Goal: Information Seeking & Learning: Learn about a topic

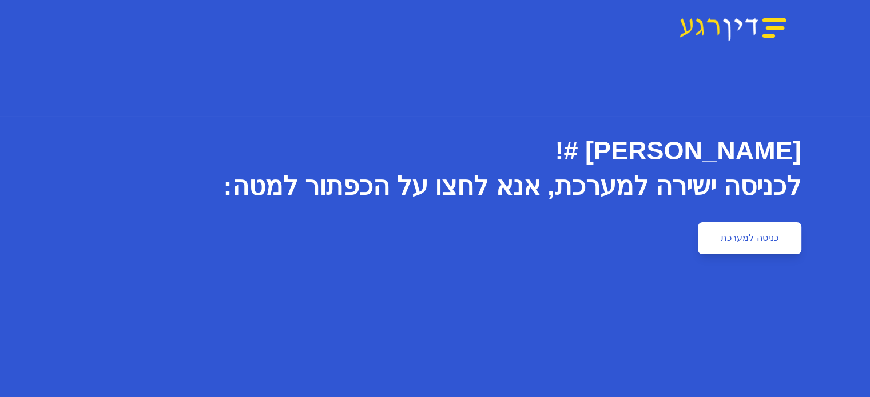
click at [798, 227] on link "כניסה למערכת" at bounding box center [749, 238] width 103 height 32
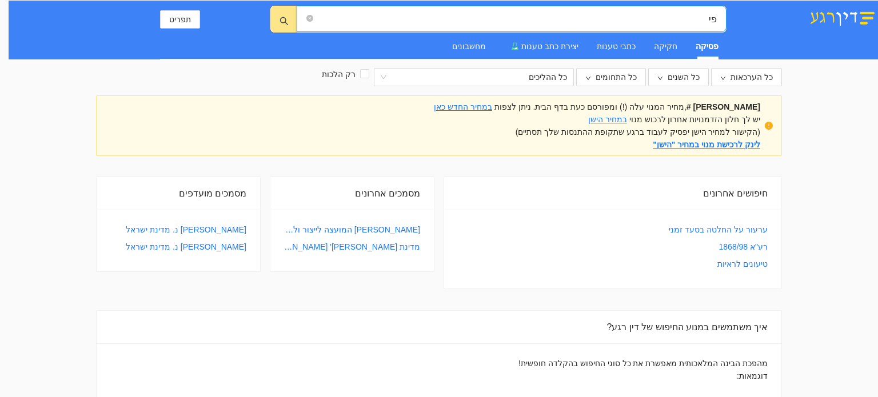
type input "פ"
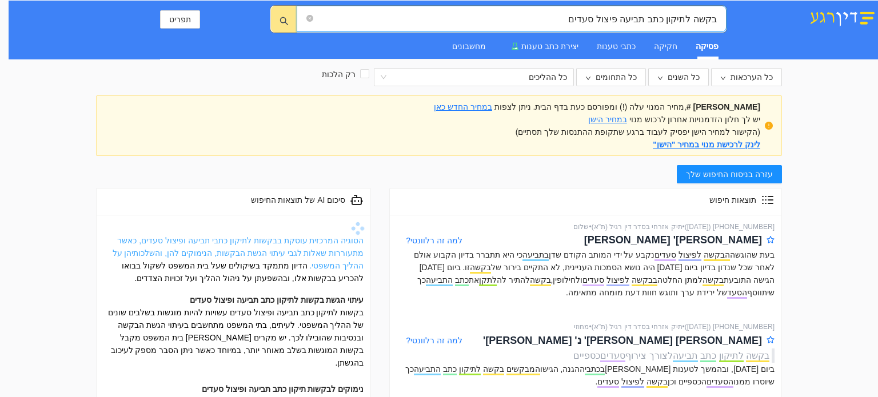
click at [236, 249] on link "הסוגיה המרכזית עוסקת בבקשות לתיקון כתבי תביעה ופיצול סעדים, כאשר מתעוררות שאלות…" at bounding box center [239, 253] width 252 height 34
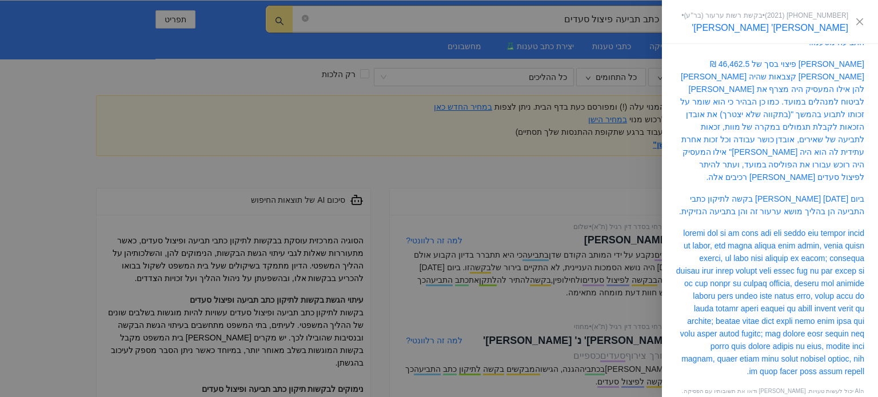
scroll to position [219, 0]
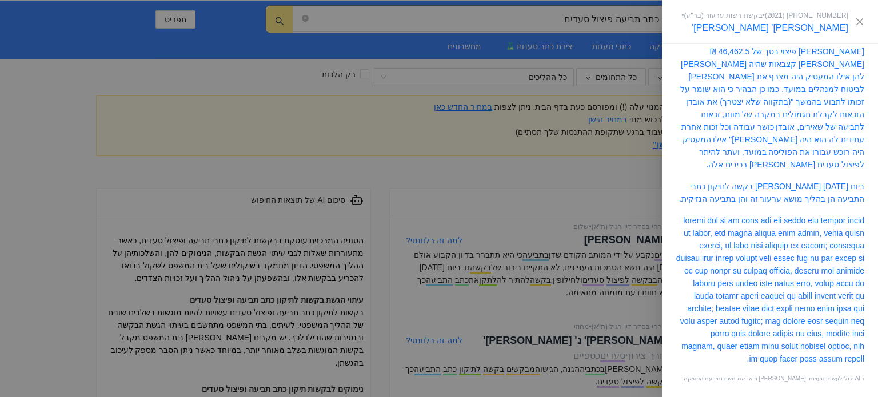
click at [566, 333] on div at bounding box center [439, 198] width 878 height 397
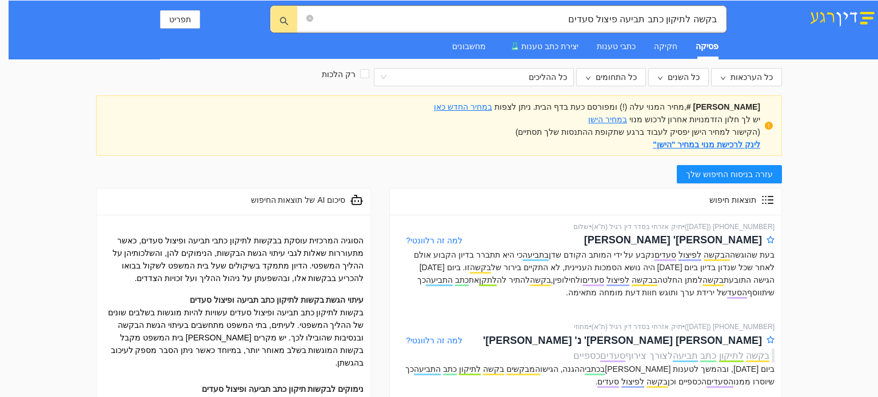
click at [741, 173] on span "עזרה בניסוח החיפוש שלך" at bounding box center [729, 174] width 87 height 13
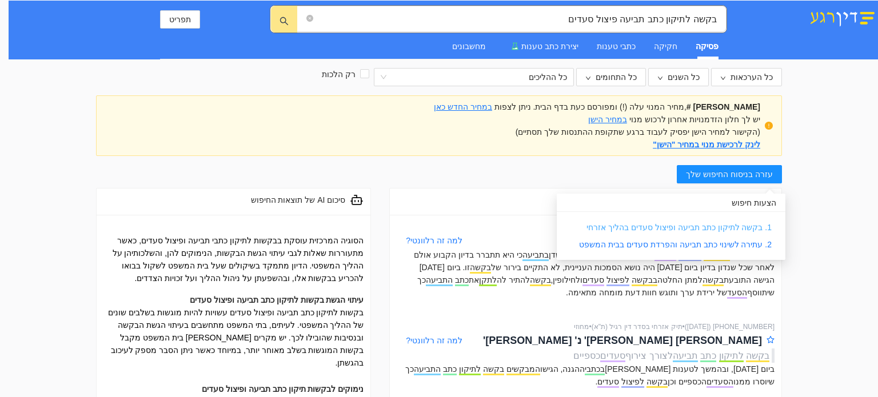
click at [708, 226] on link "1. בקשה לתיקון כתב תביעה ופיצול סעדים בהליך אזרחי" at bounding box center [679, 227] width 185 height 9
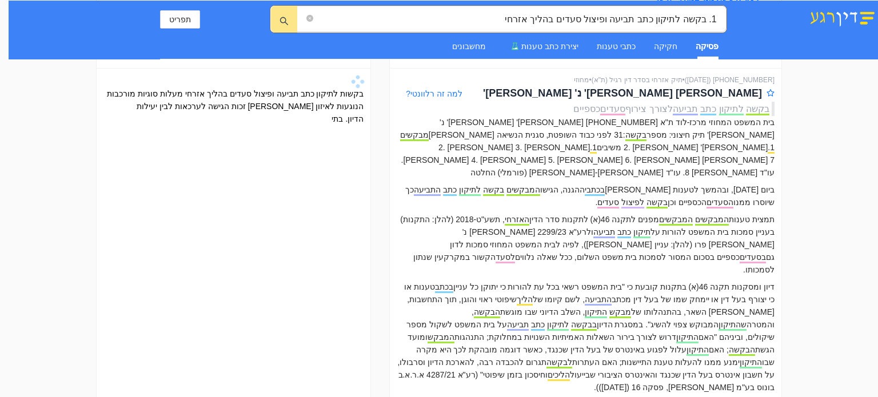
scroll to position [160, 0]
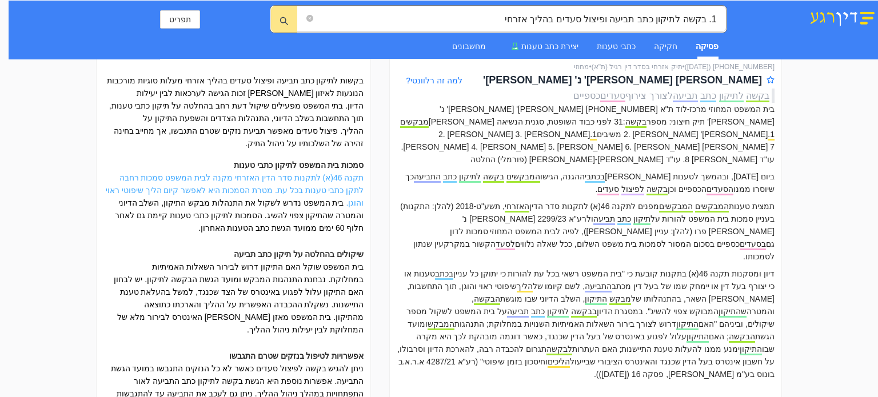
click at [269, 178] on link "תקנה 46(א) לתקנות סדר הדין האזרחי מקנה לבית המשפט סמכות רחבה לתקן כתבי טענות בכ…" at bounding box center [235, 190] width 258 height 34
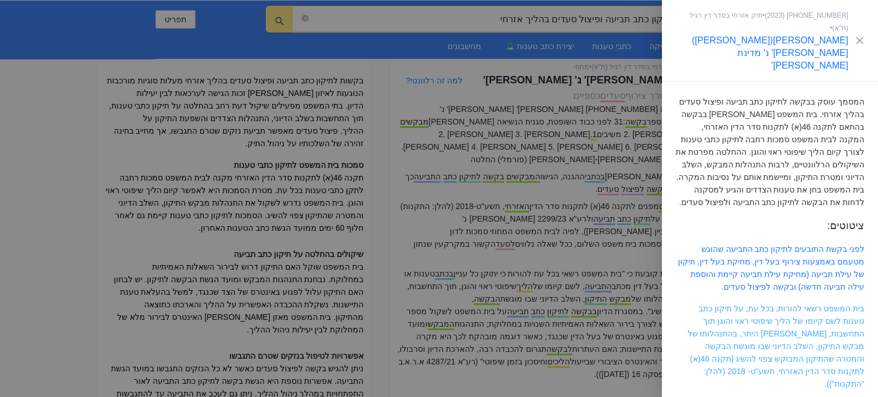
click at [789, 304] on link "בית המשפט רשאי להורות, בכל עת, על תיקון כתב טענות לשם קיומו של הליך שיפוטי ראוי…" at bounding box center [776, 346] width 177 height 85
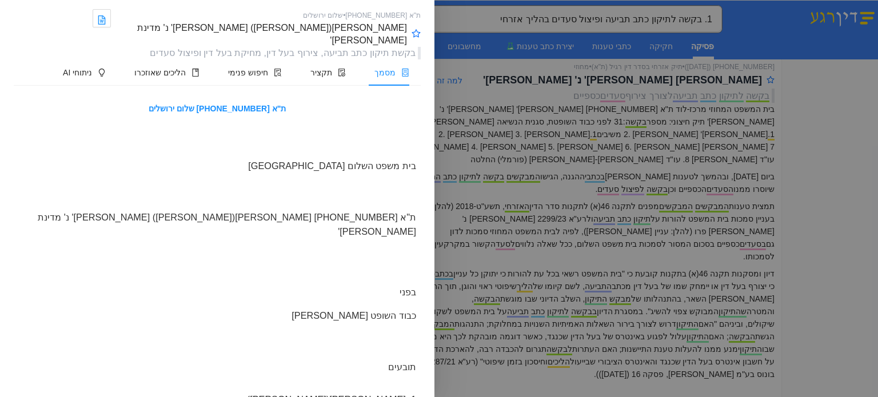
scroll to position [2338, 0]
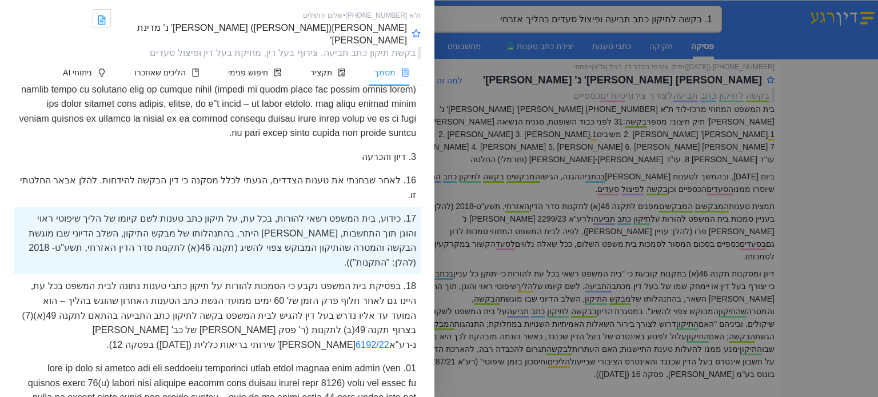
click at [288, 327] on div "18. בפסיקת בית המשפט נקבע כי הסמכות להורות על תיקון כתבי טענות נתונה לבית המשפט…" at bounding box center [217, 315] width 407 height 82
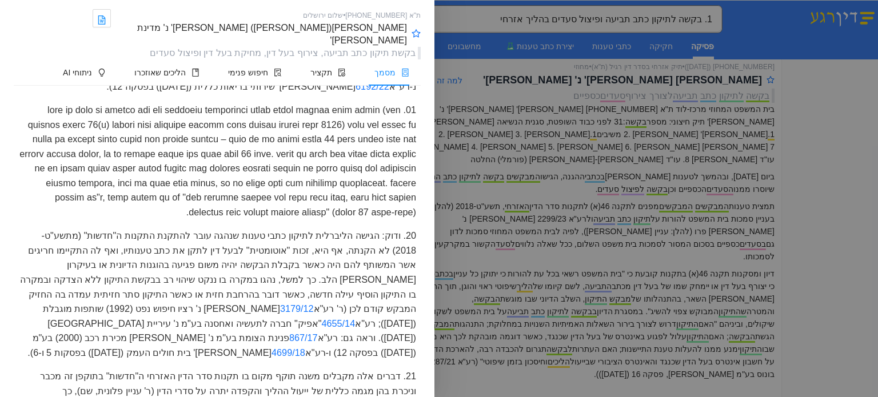
scroll to position [2603, 0]
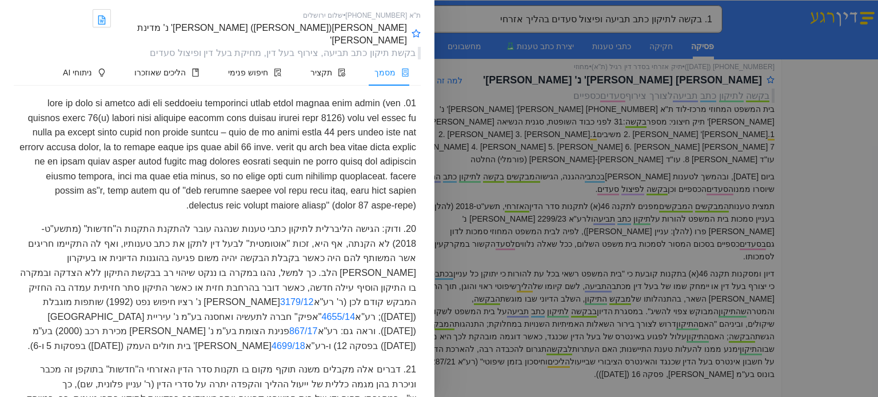
click at [269, 258] on div "20. ודוק: הגישה הליברלית לתיקון כתבי טענות שנהגה עובר להתקנת התקנות ה"חדשות" (מ…" at bounding box center [217, 287] width 407 height 141
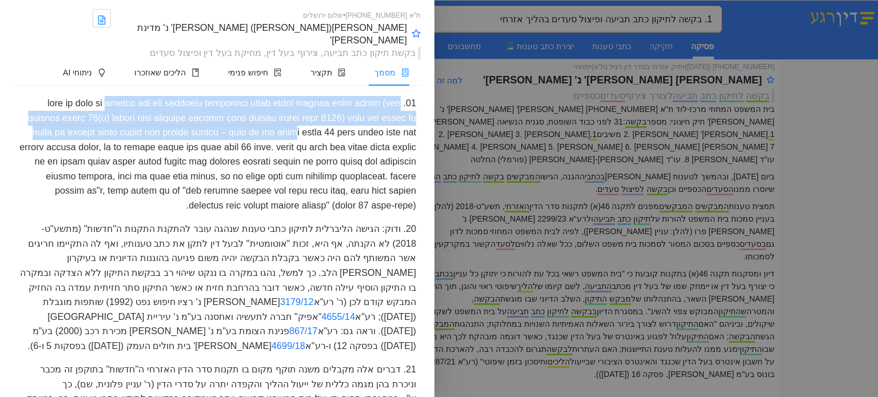
drag, startPoint x: 337, startPoint y: 91, endPoint x: 144, endPoint y: 117, distance: 195.0
click at [144, 117] on div at bounding box center [217, 154] width 407 height 126
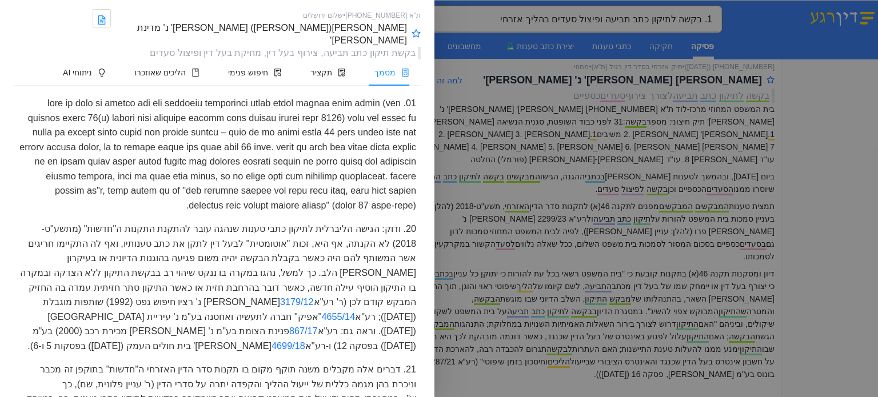
click at [201, 128] on div at bounding box center [217, 154] width 407 height 126
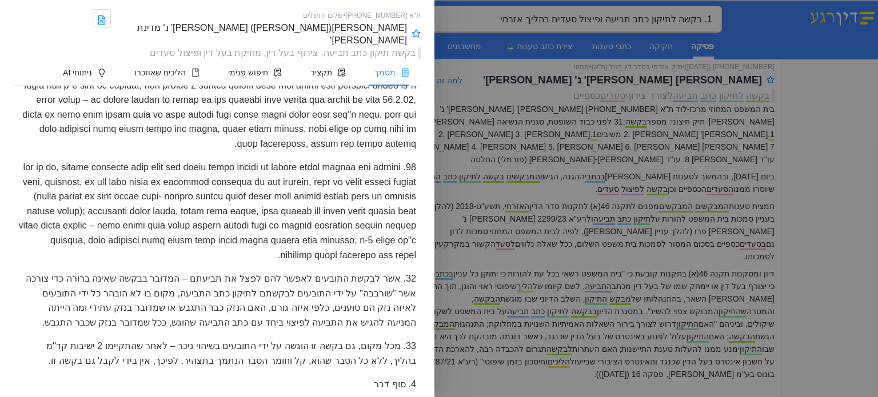
scroll to position [4158, 0]
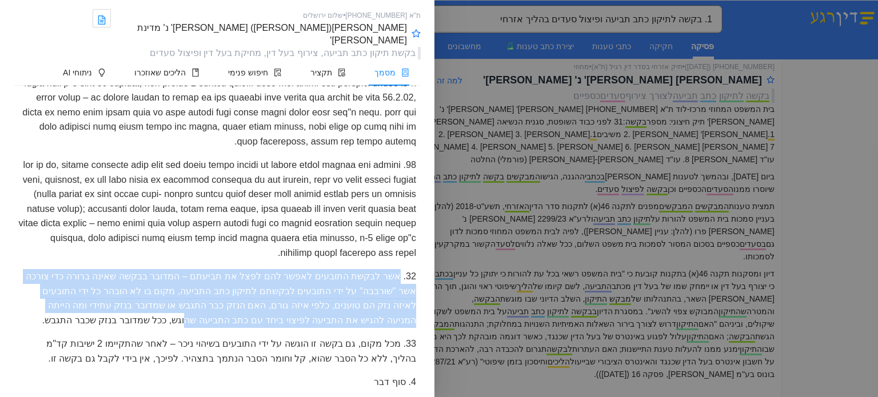
drag, startPoint x: 399, startPoint y: 264, endPoint x: 254, endPoint y: 300, distance: 148.5
click at [254, 300] on div "32. אשר לבקשת התובעים לאפשר להם לפצל את תביעתם – המדובר בבקשה שאינה ברורה כדי צ…" at bounding box center [217, 298] width 407 height 67
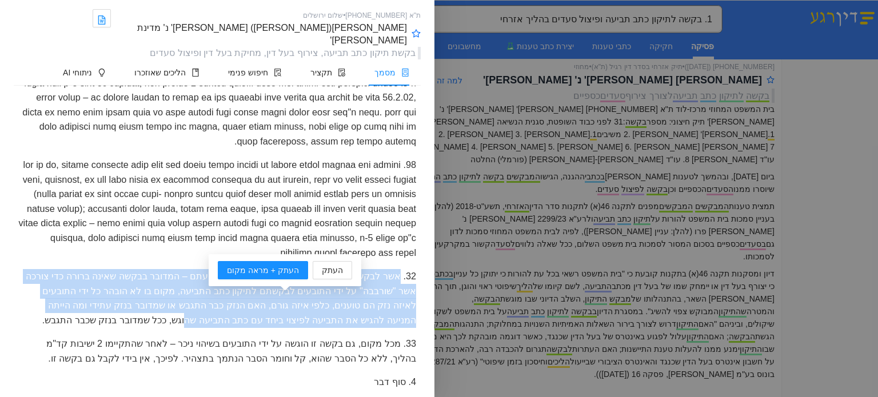
click at [254, 300] on div "32. אשר לבקשת התובעים לאפשר להם לפצל את תביעתם – המדובר בבקשה שאינה ברורה כדי צ…" at bounding box center [217, 298] width 407 height 67
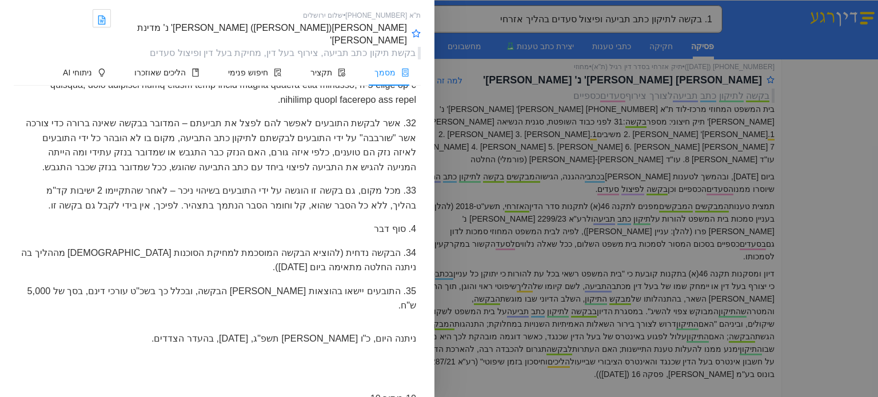
scroll to position [4341, 0]
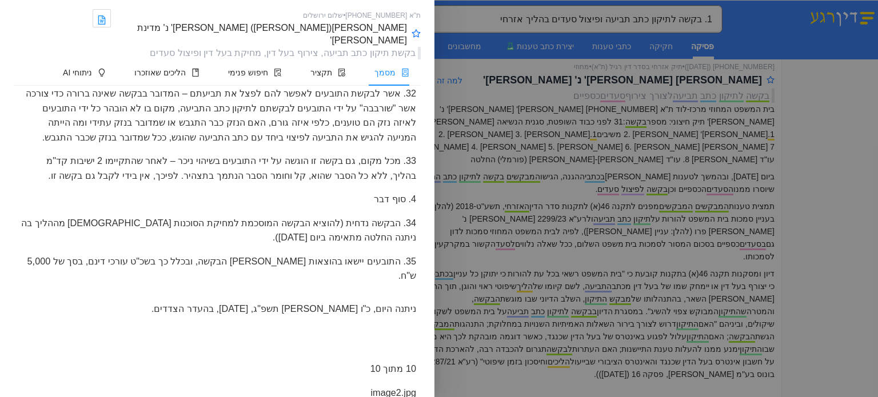
click at [866, 269] on div at bounding box center [439, 198] width 878 height 397
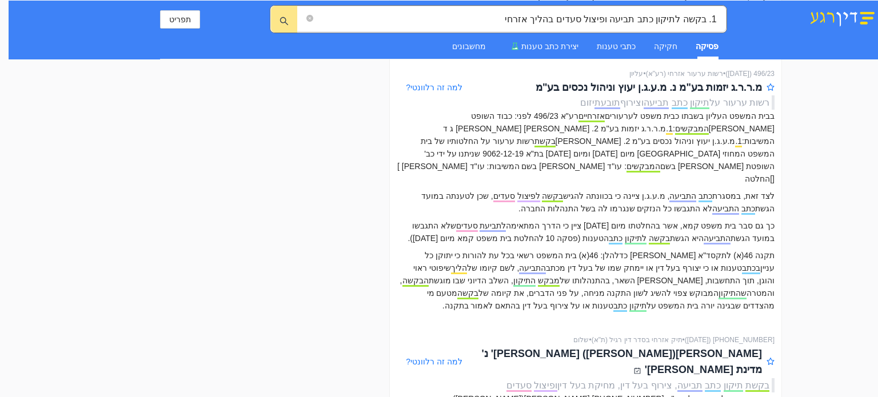
scroll to position [732, 0]
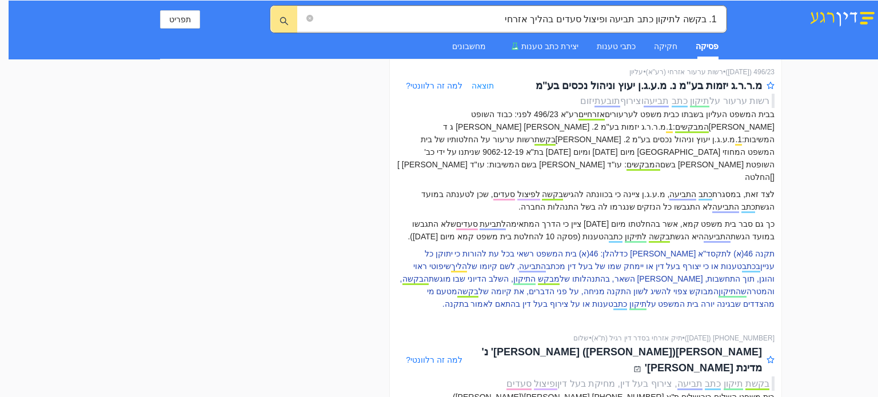
click at [770, 248] on p "תקנה 46(א) לתקסד"א [PERSON_NAME] כדלהלן: 46(א) בית המשפט רשאי בכל עת להורות כי …" at bounding box center [586, 279] width 378 height 63
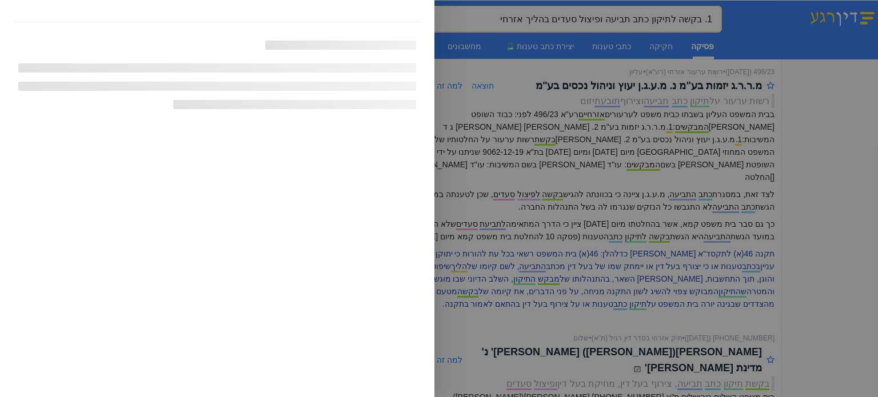
scroll to position [2498, 0]
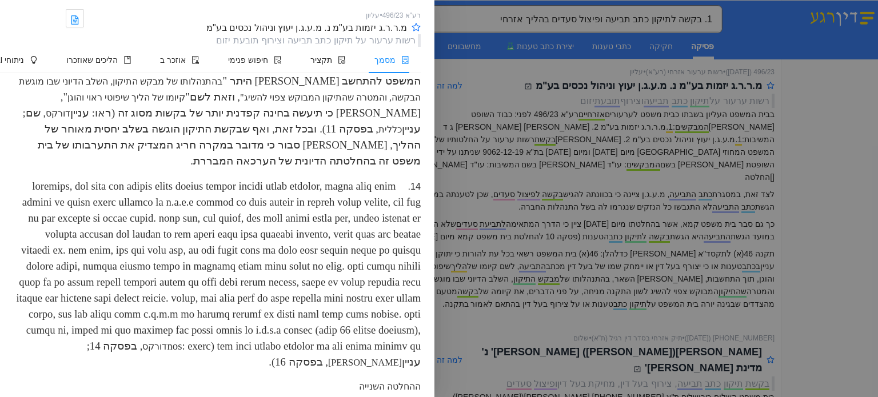
scroll to position [2521, 0]
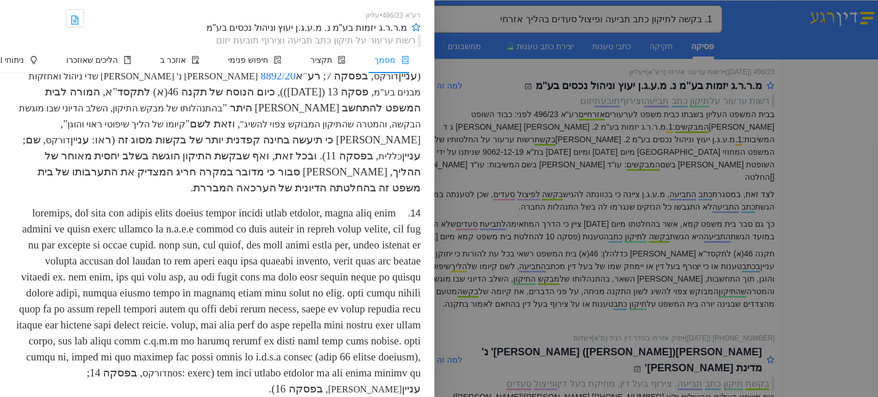
click at [826, 270] on div at bounding box center [439, 198] width 878 height 397
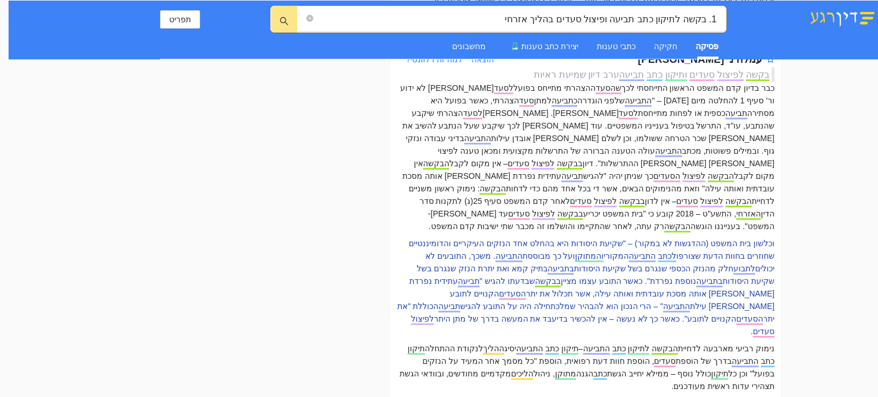
scroll to position [2333, 0]
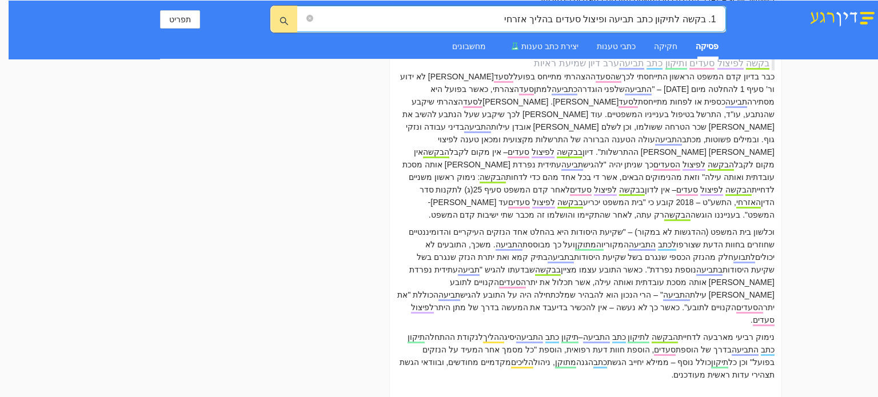
click at [489, 18] on input "1. בקשה לתיקון כתב תביעה ופיצול סעדים בהליך אזרחי" at bounding box center [516, 19] width 401 height 14
type input "1. בקשה לתיקון כתב תביעה ופיצול סעדים בהליך אזרחי"
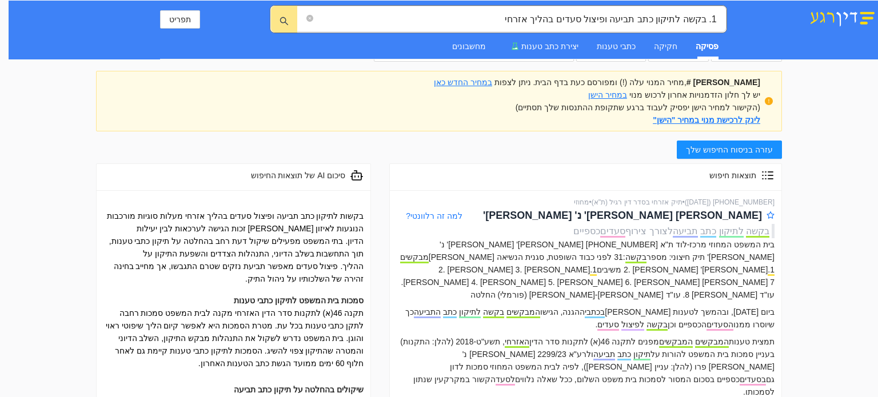
scroll to position [0, 0]
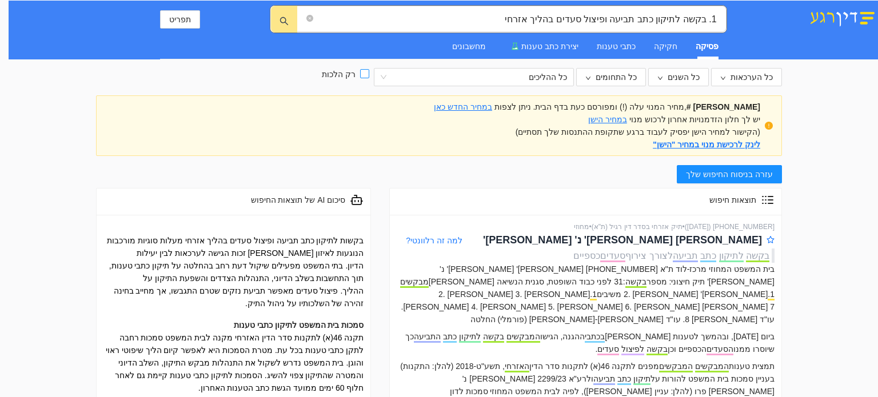
click at [360, 69] on span "רק הלכות" at bounding box center [338, 74] width 43 height 13
click at [369, 69] on input "רק הלכות" at bounding box center [364, 73] width 9 height 9
checkbox input "true"
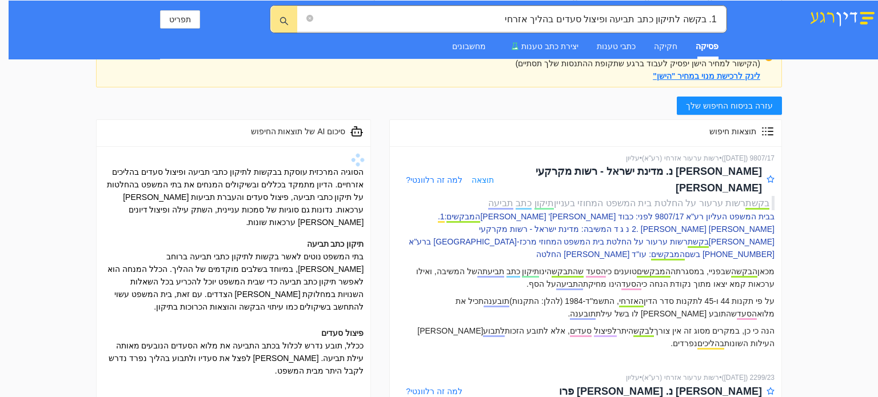
scroll to position [91, 0]
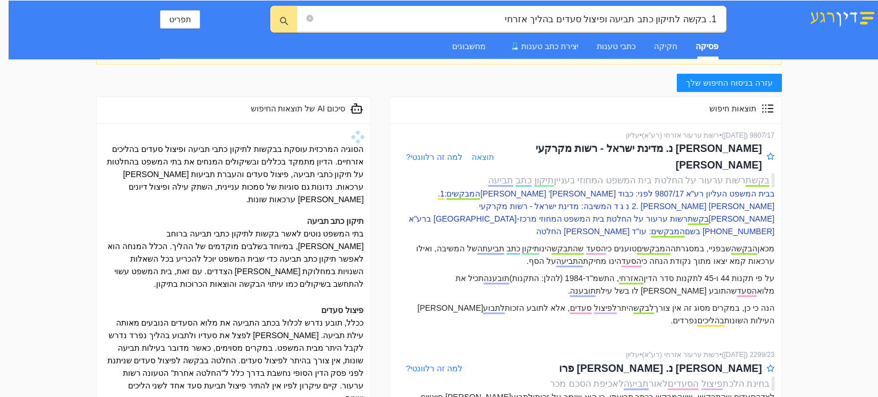
click at [729, 302] on p "הנה כי כן, במקרים מסוג זה אין צורך לבקש היתר לפיצול סעדים , אלא לתובע הזכות לתב…" at bounding box center [586, 314] width 378 height 25
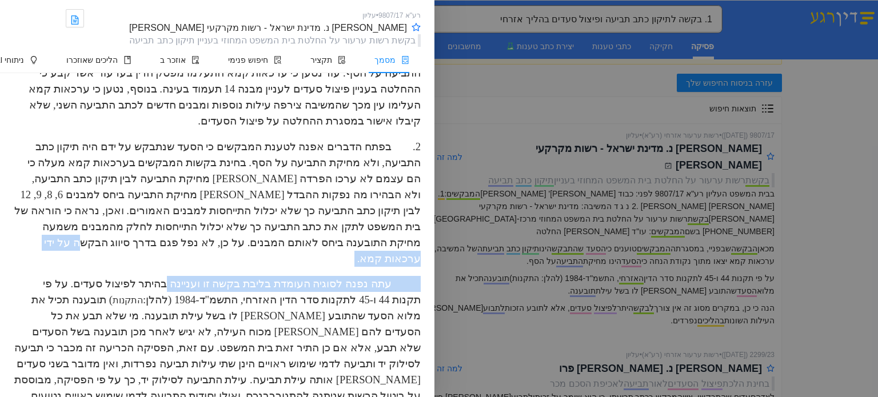
scroll to position [1149, 0]
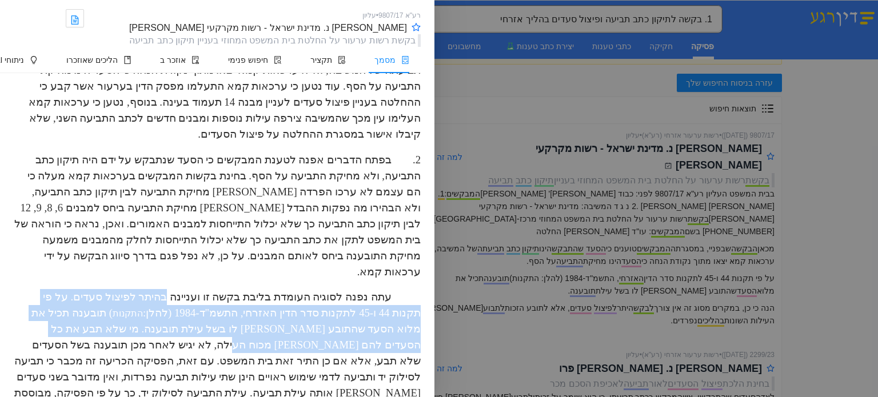
drag, startPoint x: 224, startPoint y: 94, endPoint x: 193, endPoint y: 134, distance: 51.0
click at [193, 289] on p "עתה נפנה לסוגיה העומדת בליבת בקשה זו ועניינה בהיתר לפיצול סעדים. על פי תקנות 44…" at bounding box center [217, 395] width 407 height 213
click at [193, 307] on span ") תובענה תכיל את מלוא הסעד שהתובע [PERSON_NAME] לו בשל עילת תובענה. מי שלא תבע …" at bounding box center [217, 361] width 407 height 108
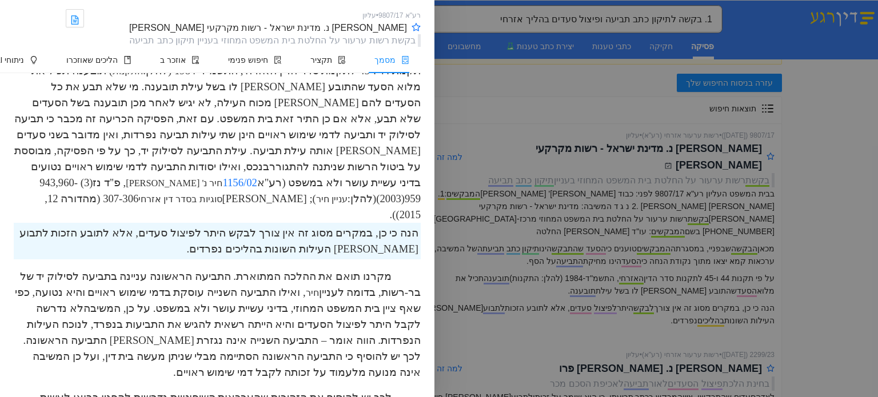
scroll to position [1415, 0]
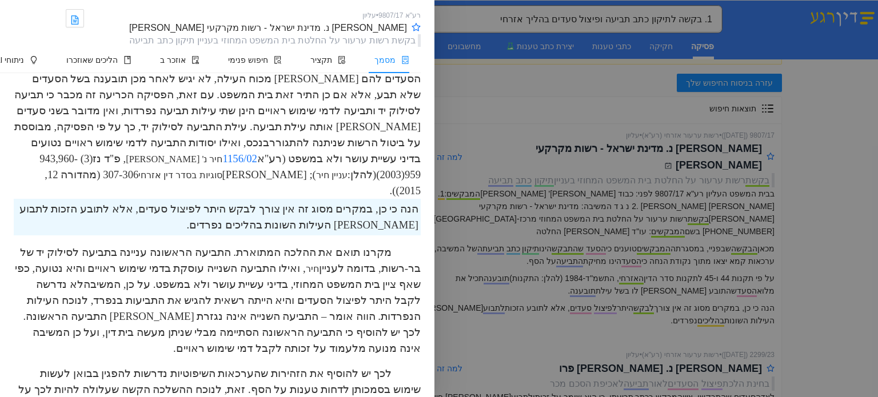
click at [659, 313] on div at bounding box center [439, 198] width 878 height 397
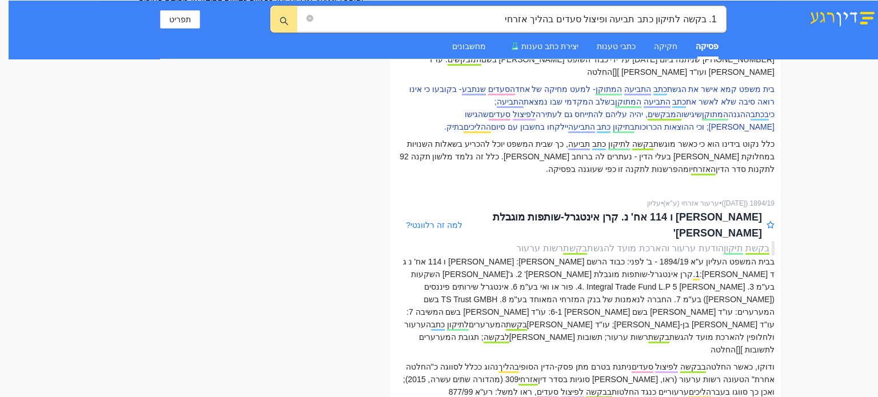
scroll to position [686, 0]
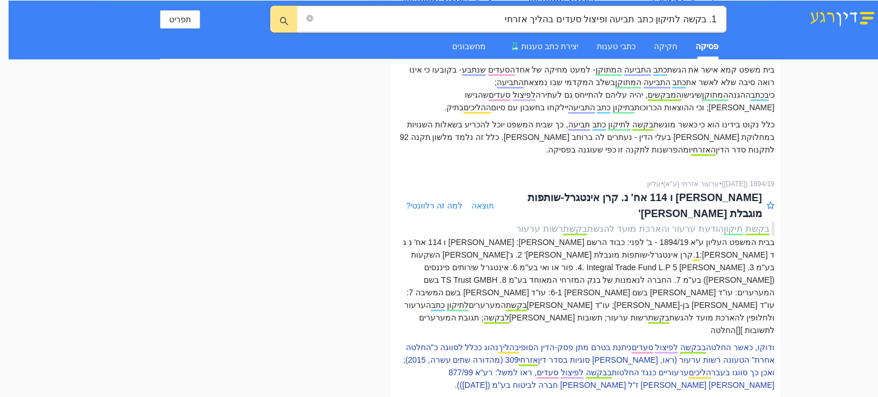
click at [621, 341] on p "ודוקו, כאשר החלטה בבקשה לפיצול סעדים ניתנת בטרם מתן פסק-הדין הסופי בהליך נהוג כ…" at bounding box center [586, 366] width 378 height 50
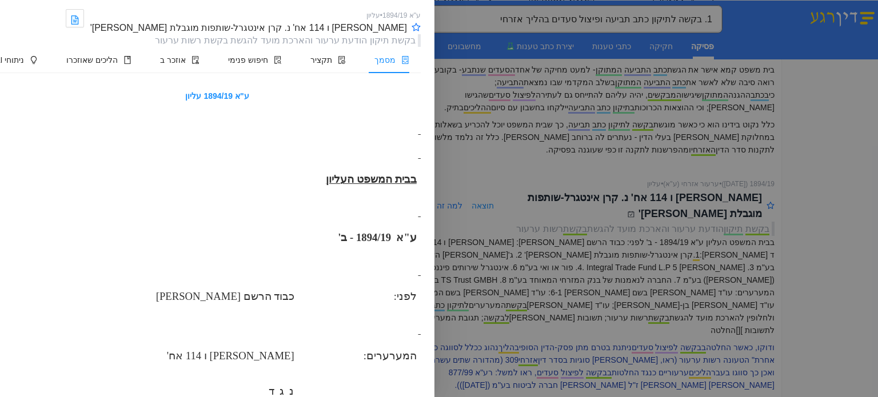
scroll to position [2215, 0]
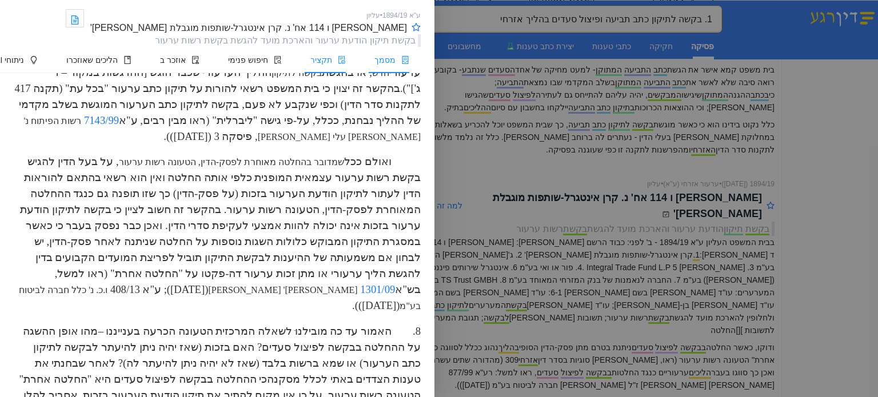
click at [325, 62] on span "תקציר" at bounding box center [321, 59] width 22 height 9
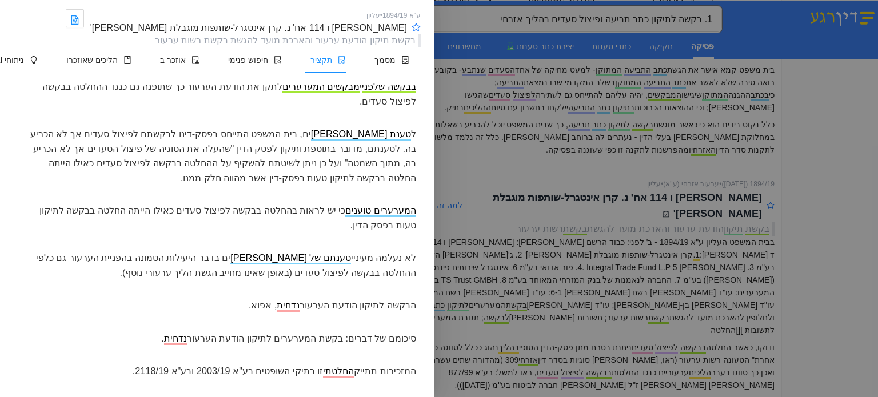
scroll to position [95, 0]
click at [325, 132] on div "ל טענת [PERSON_NAME] ים, בית המשפט התייחס בפסק-דינו לבקשתם לפיצול סעדים אך לא ה…" at bounding box center [217, 155] width 407 height 67
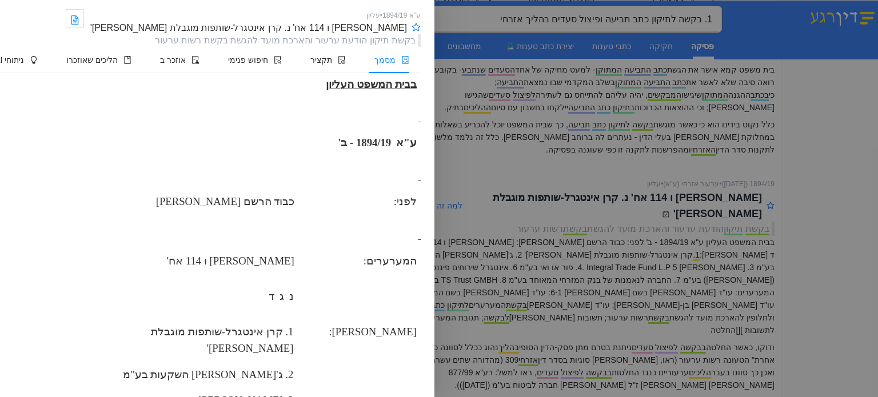
scroll to position [1325, 0]
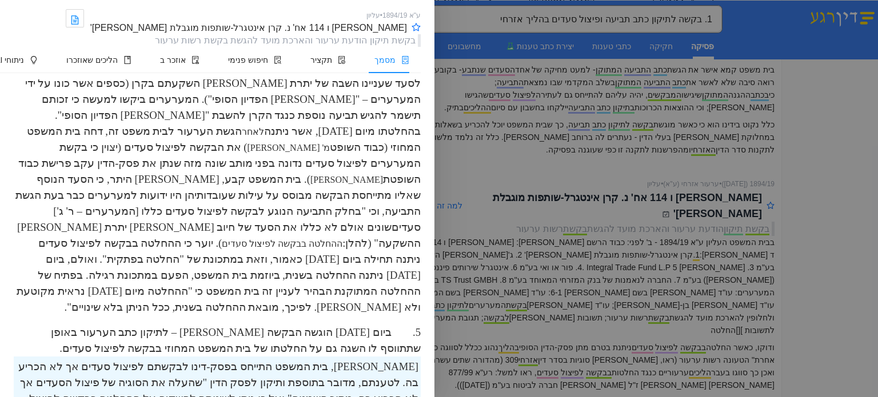
click at [302, 237] on span "). יוער כי ההחלטה בבקשה לפיצול סעדים ניתנה תחילה ביום [DATE] כאמור, וזאת במתכונ…" at bounding box center [219, 275] width 404 height 76
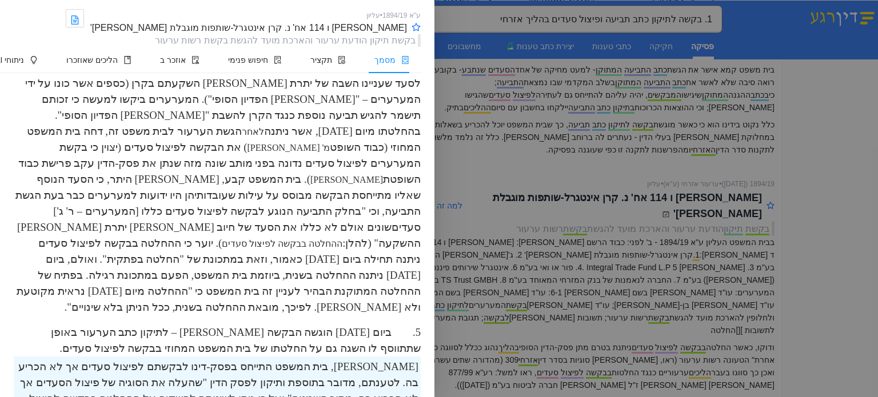
click at [423, 120] on div "ע"א 1894/19 עליון בבית המשפט העליון ע"א 1894/19 - ב' לפני: כבוד הרשם [PERSON_NA…" at bounding box center [217, 235] width 435 height 324
click at [654, 57] on div at bounding box center [439, 198] width 878 height 397
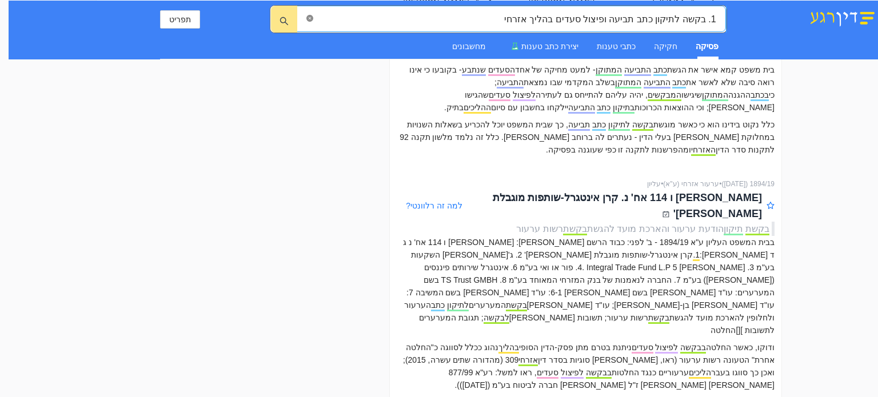
click at [308, 15] on icon "close-circle" at bounding box center [309, 18] width 7 height 7
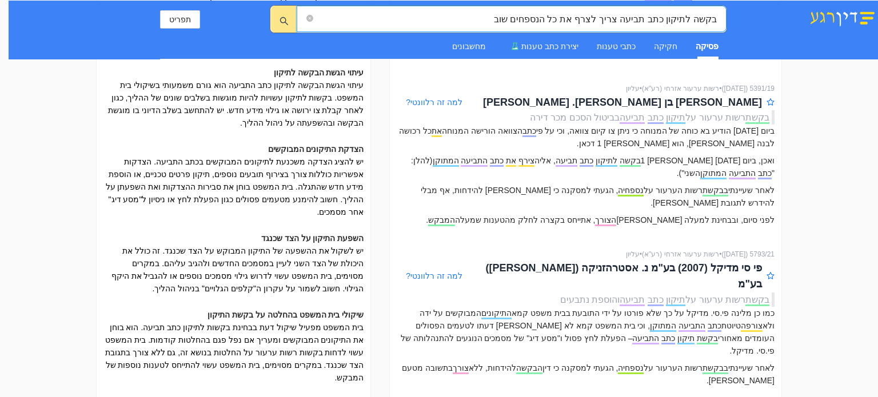
scroll to position [345, 0]
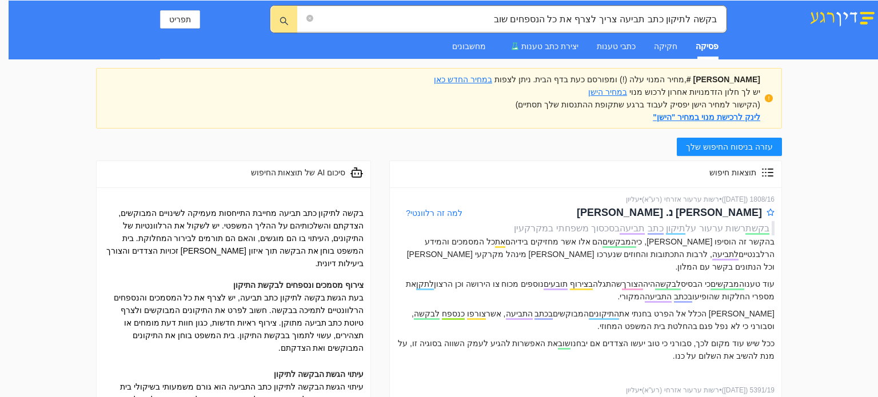
scroll to position [0, 0]
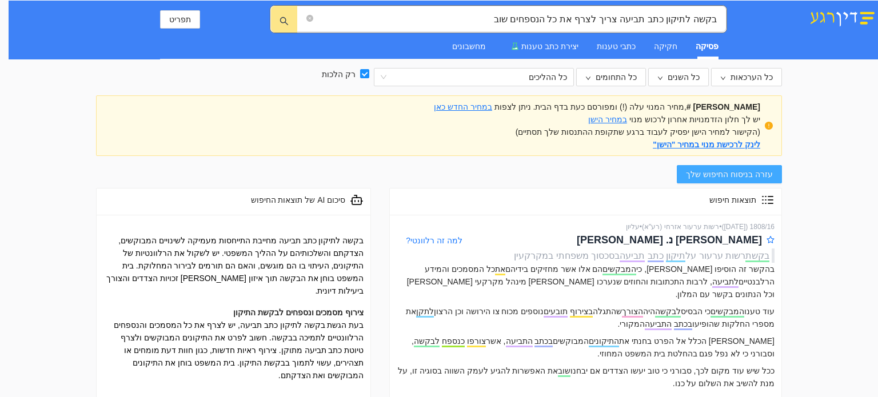
click at [764, 172] on span "עזרה בניסוח החיפוש שלך" at bounding box center [729, 174] width 87 height 13
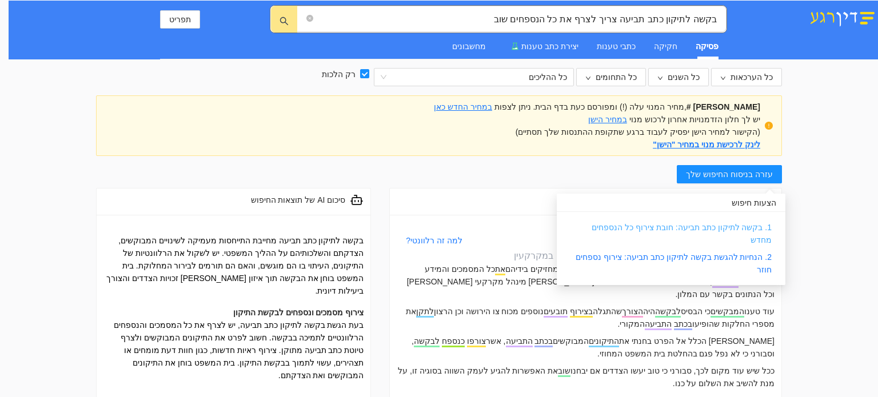
click at [699, 224] on link "1. בקשה לתיקון כתב תביעה: חובת צירוף כל הנספחים מחדש" at bounding box center [682, 234] width 180 height 22
type input "1. בקשה לתיקון כתב תביעה: חובת צירוף כל הנספחים מחדש"
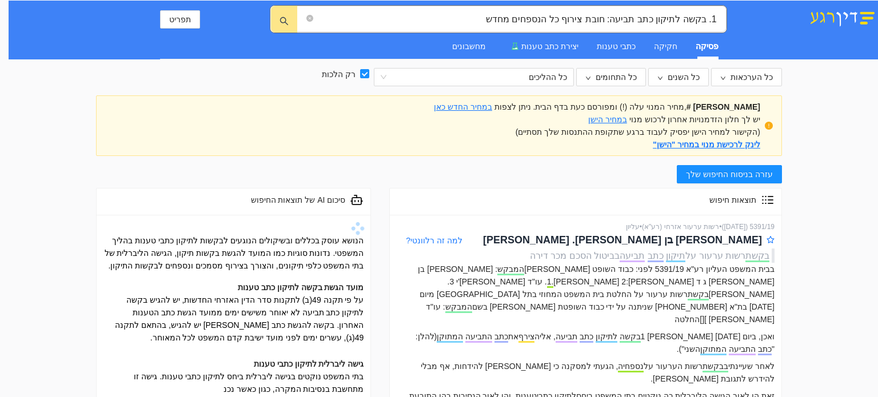
click at [233, 284] on div "מועד הגשת בקשה לתיקון כתב טענות" at bounding box center [233, 287] width 260 height 13
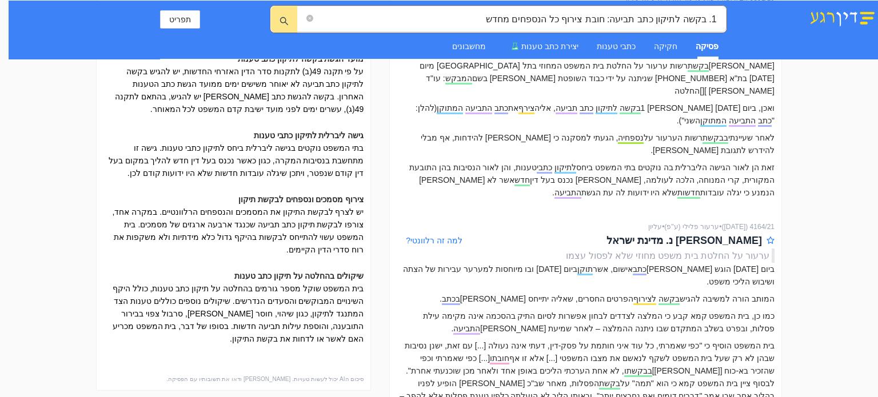
scroll to position [297, 0]
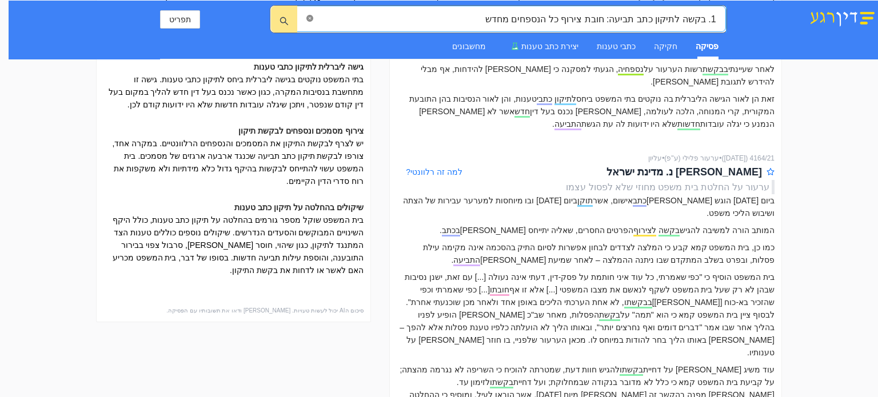
click at [306, 18] on icon "close-circle" at bounding box center [309, 18] width 7 height 7
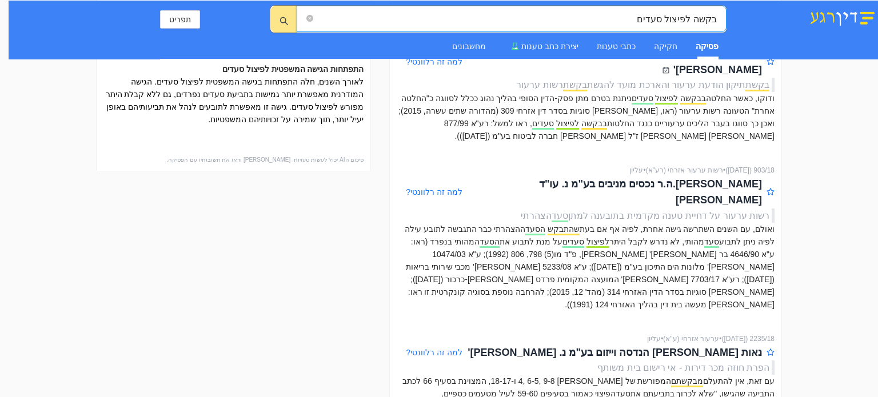
scroll to position [0, 0]
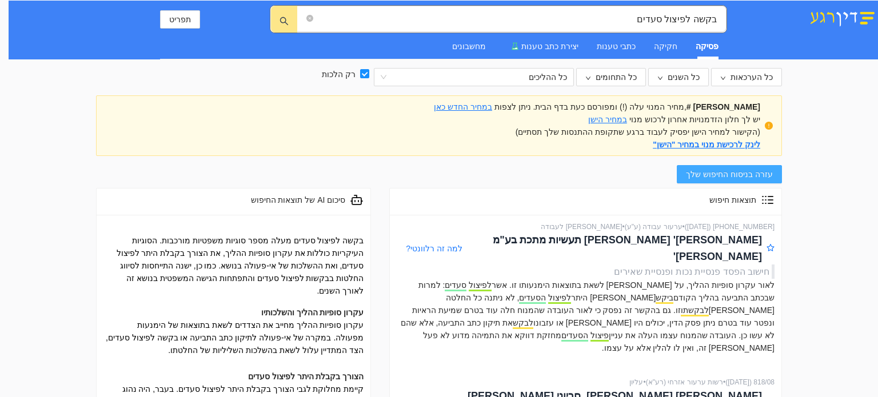
click at [773, 180] on span "עזרה בניסוח החיפוש שלך" at bounding box center [729, 174] width 87 height 13
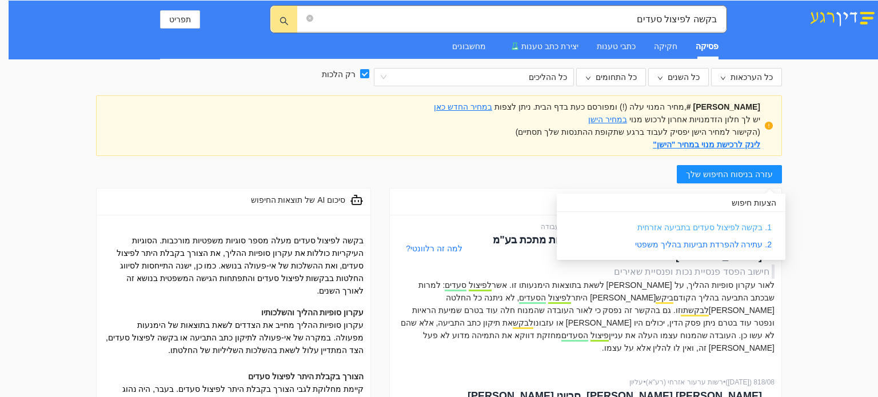
click at [701, 224] on link "1. בקשה לפיצול סעדים בתביעה אזרחית" at bounding box center [705, 227] width 134 height 9
type input "1. בקשה לפיצול סעדים בתביעה אזרחית"
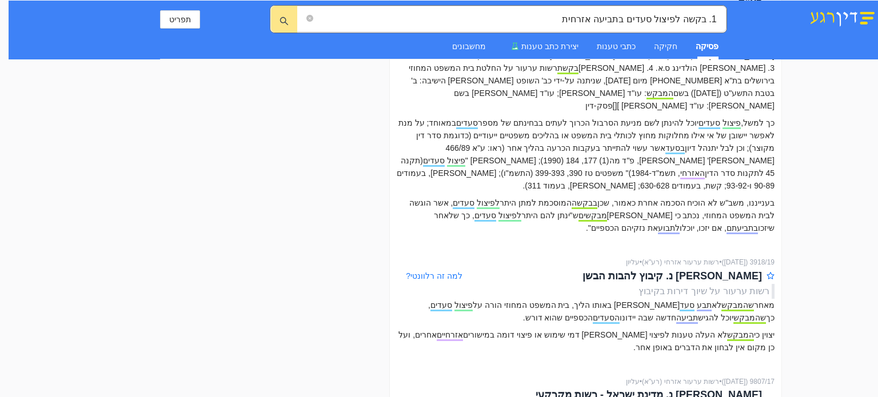
scroll to position [1990, 0]
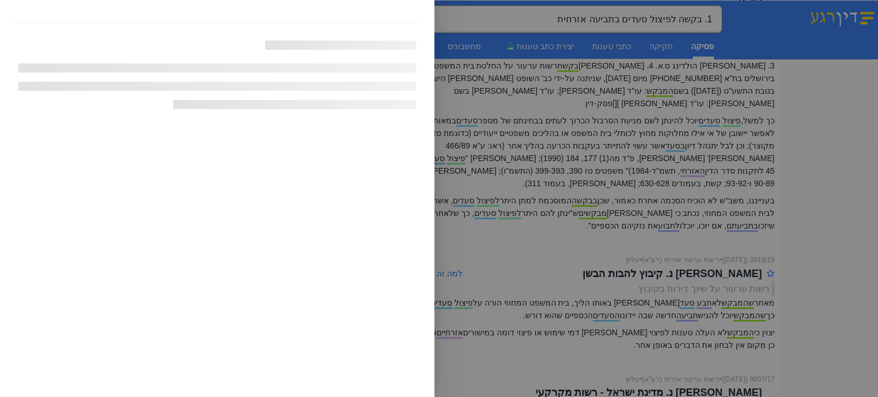
scroll to position [1090, 0]
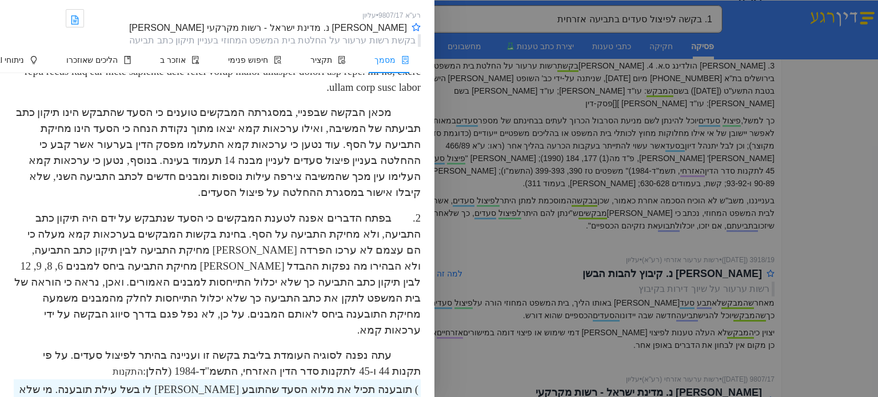
drag, startPoint x: 225, startPoint y: 280, endPoint x: 125, endPoint y: 282, distance: 100.1
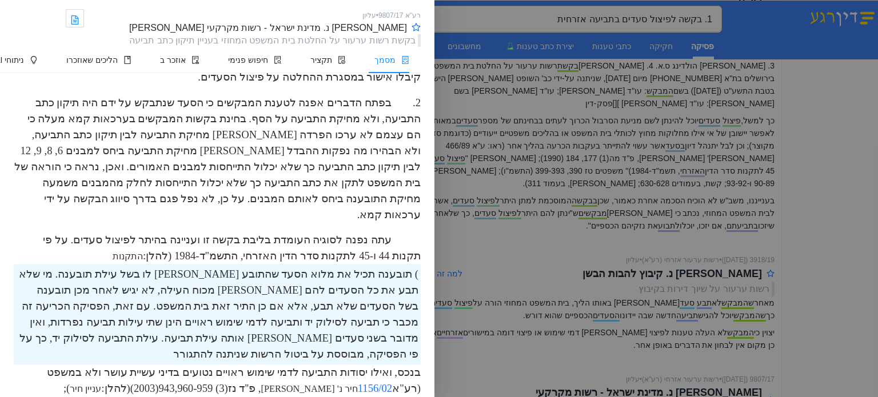
scroll to position [1251, 0]
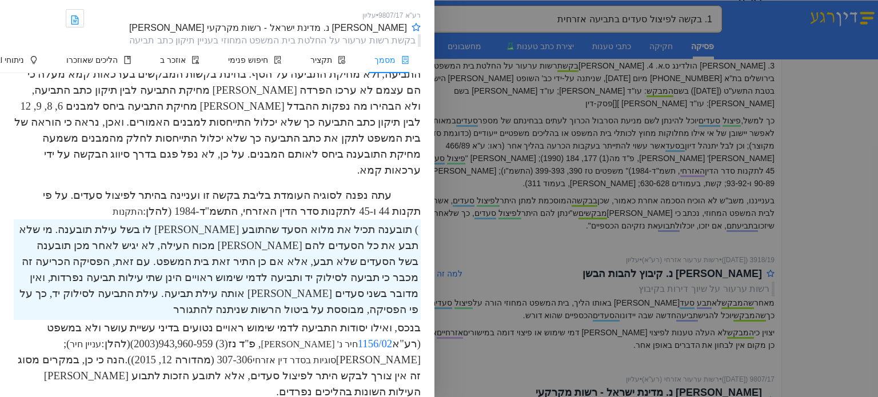
click at [645, 286] on div at bounding box center [439, 198] width 878 height 397
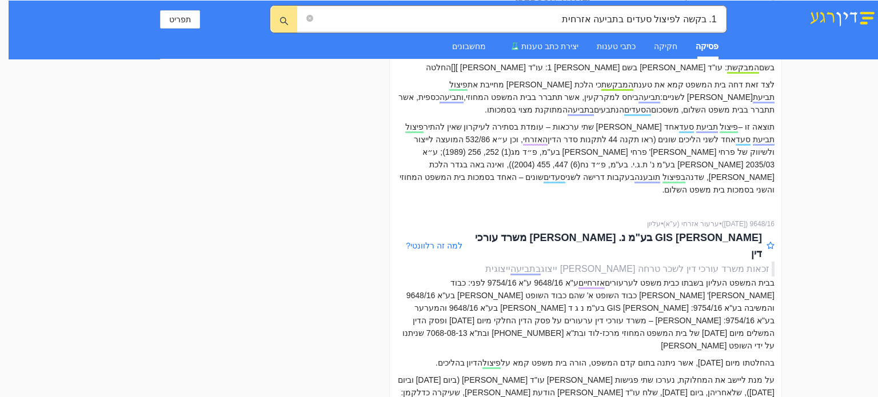
scroll to position [3705, 0]
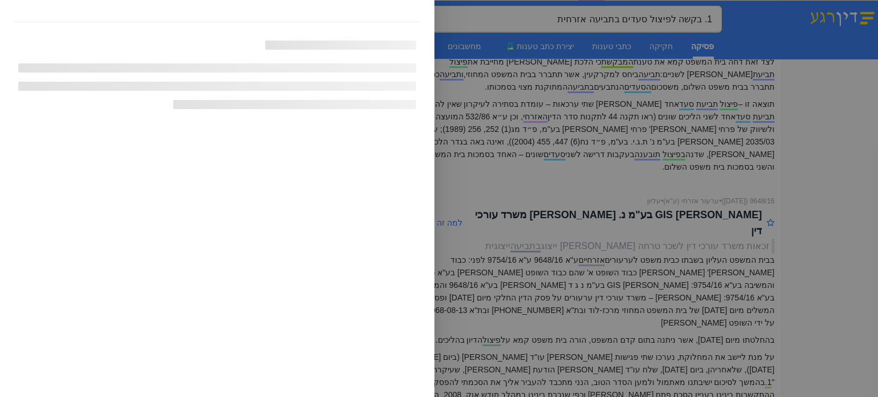
scroll to position [2685, 0]
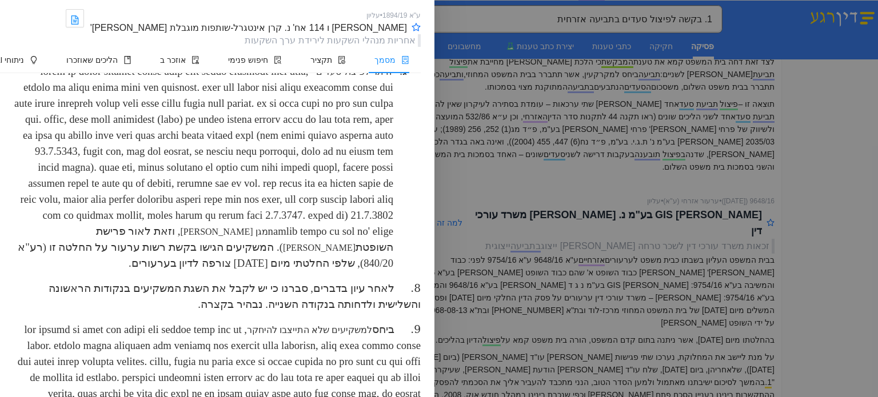
scroll to position [2650, 0]
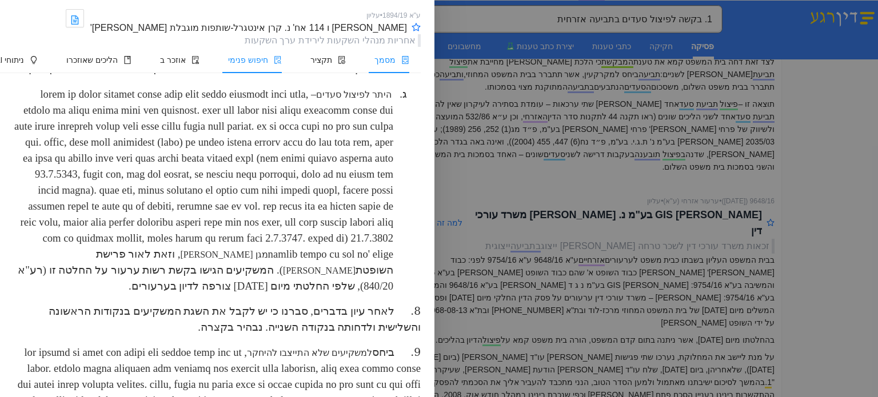
click at [248, 50] on li "חיפוש פנימי" at bounding box center [252, 60] width 82 height 26
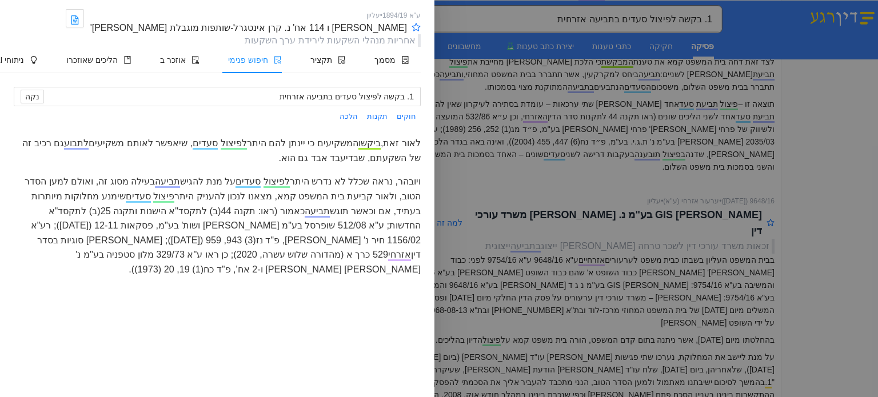
click at [223, 209] on div "ויובהר, נראה שכלל לא נדרש היתר לפיצול סעדים על מנת להגיש תביעה בעילה מסוג זה, ו…" at bounding box center [217, 225] width 407 height 102
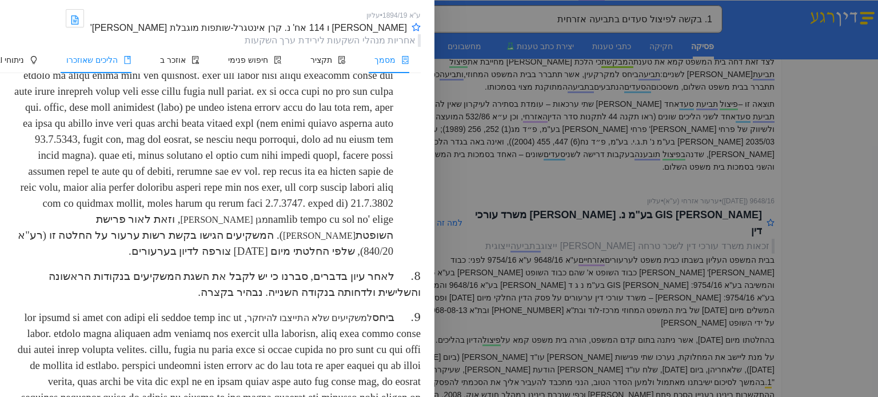
click at [96, 57] on span "הליכים שאוזכרו" at bounding box center [91, 59] width 51 height 9
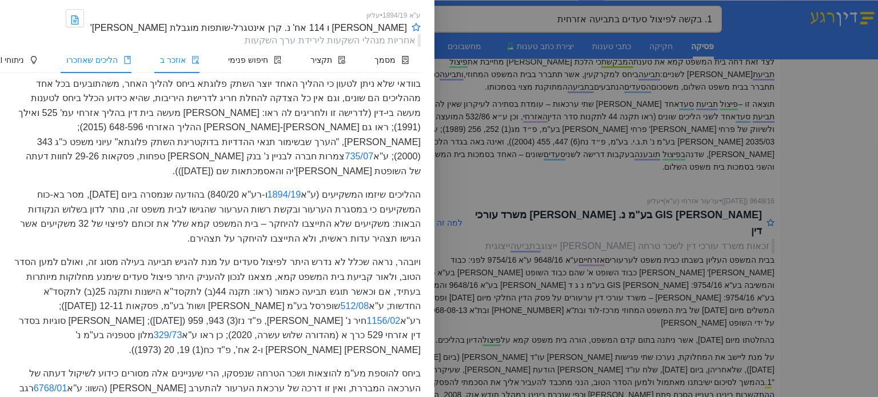
click at [199, 56] on icon "audit" at bounding box center [195, 60] width 7 height 8
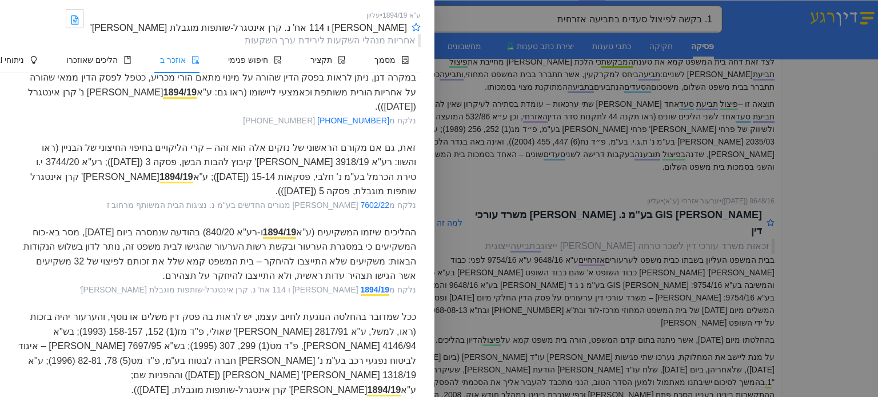
scroll to position [982, 0]
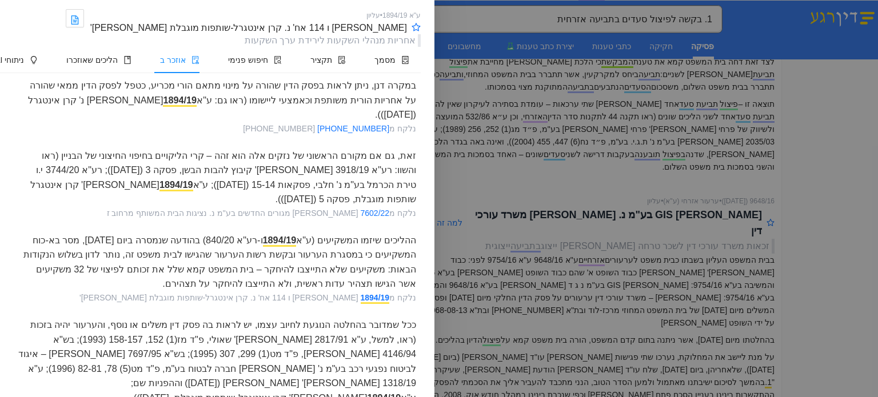
click at [529, 340] on div at bounding box center [439, 198] width 878 height 397
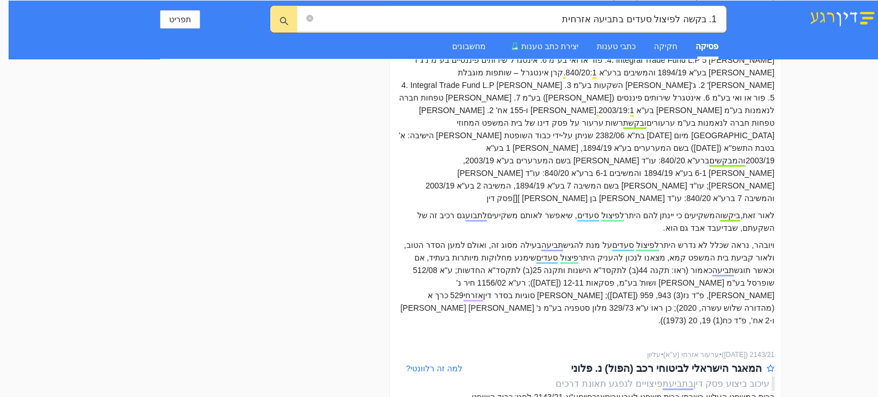
scroll to position [4346, 0]
